Goal: Task Accomplishment & Management: Manage account settings

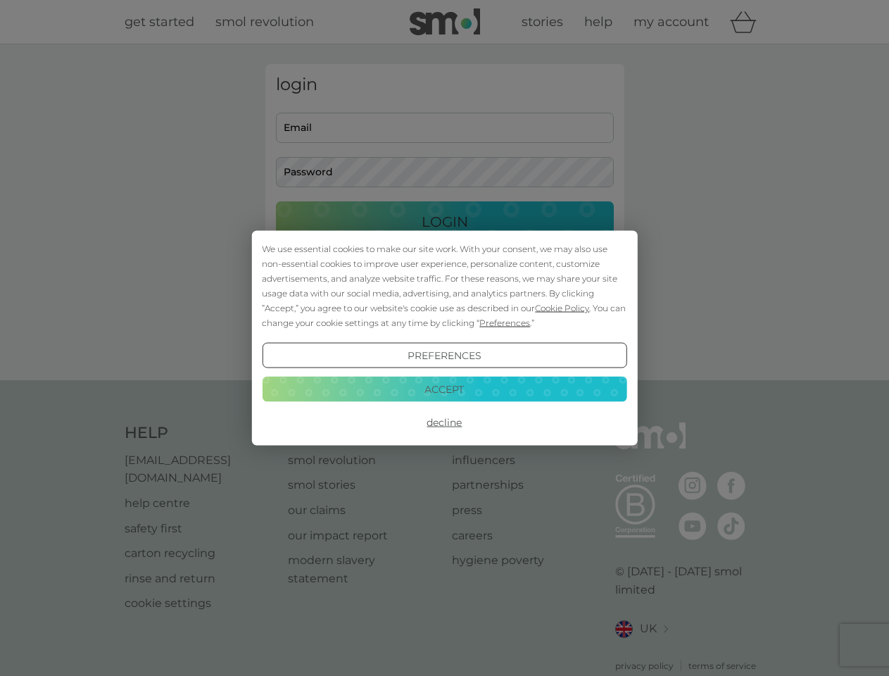
click at [562, 308] on span "Cookie Policy" at bounding box center [562, 308] width 54 height 11
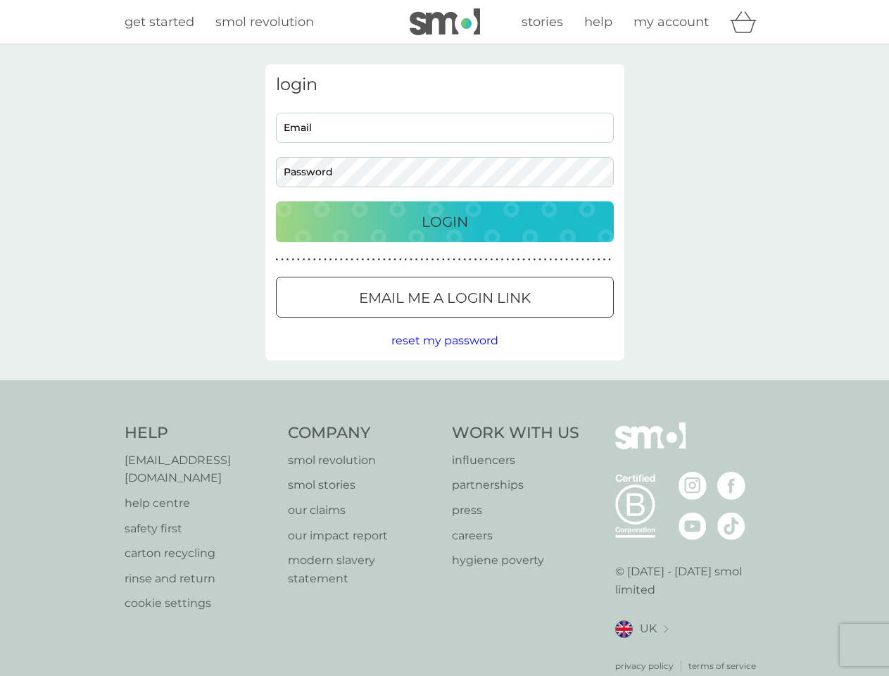
click at [503, 322] on div "login Email Password Login ● ● ● ● ● ● ● ● ● ● ● ● ● ● ● ● ● ● ● ● ● ● ● ● ● ● …" at bounding box center [444, 212] width 359 height 296
click at [444, 355] on div "login Email Password Login ● ● ● ● ● ● ● ● ● ● ● ● ● ● ● ● ● ● ● ● ● ● ● ● ● ● …" at bounding box center [444, 212] width 359 height 296
click at [444, 422] on div "Help [EMAIL_ADDRESS][DOMAIN_NAME] help centre safety first carton recycling rin…" at bounding box center [445, 547] width 641 height 250
click at [444, 389] on div "Help [EMAIL_ADDRESS][DOMAIN_NAME] help centre safety first carton recycling rin…" at bounding box center [444, 547] width 889 height 334
